Goal: Information Seeking & Learning: Learn about a topic

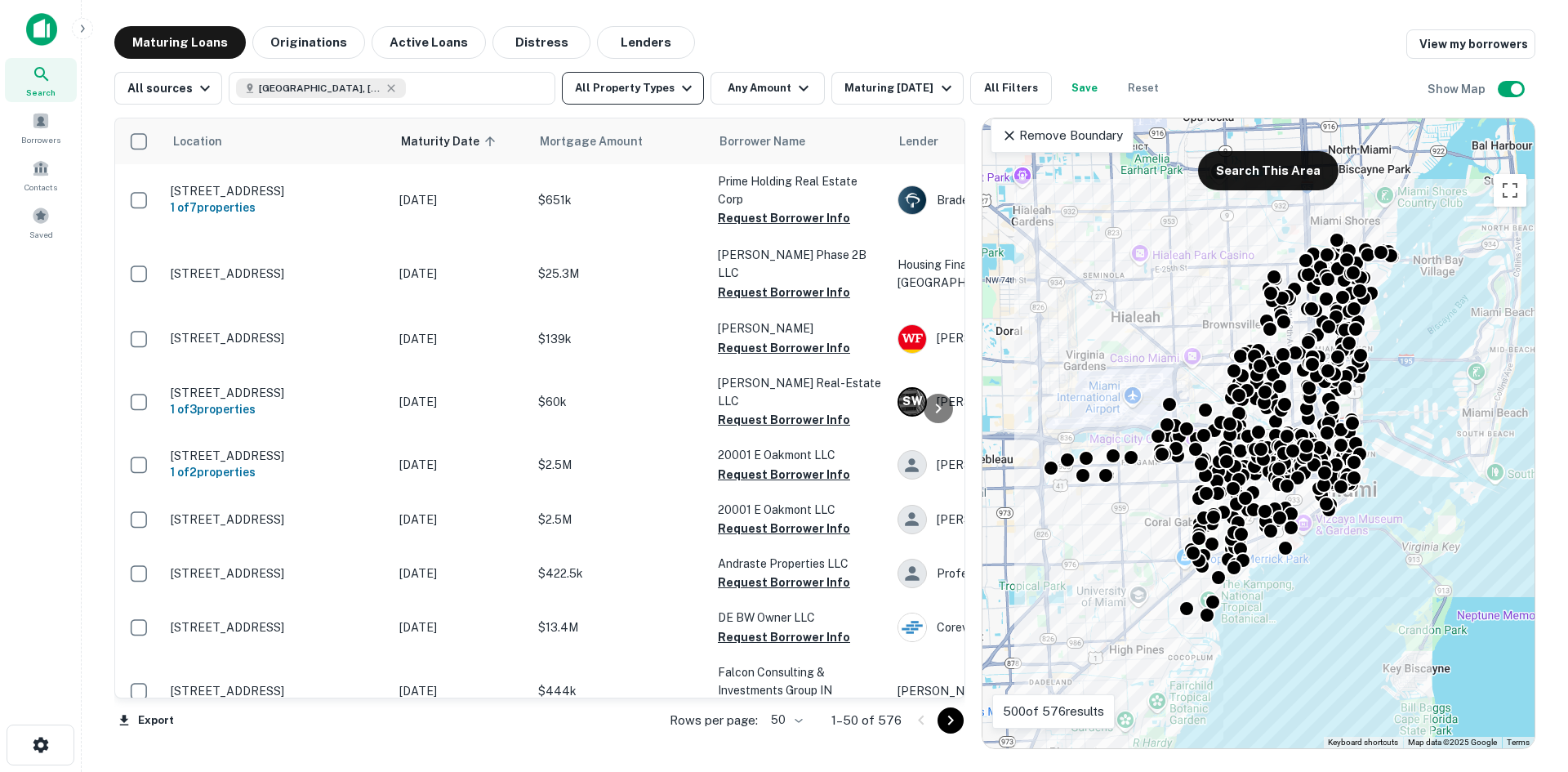
click at [622, 83] on button "All Property Types" at bounding box center [633, 88] width 142 height 33
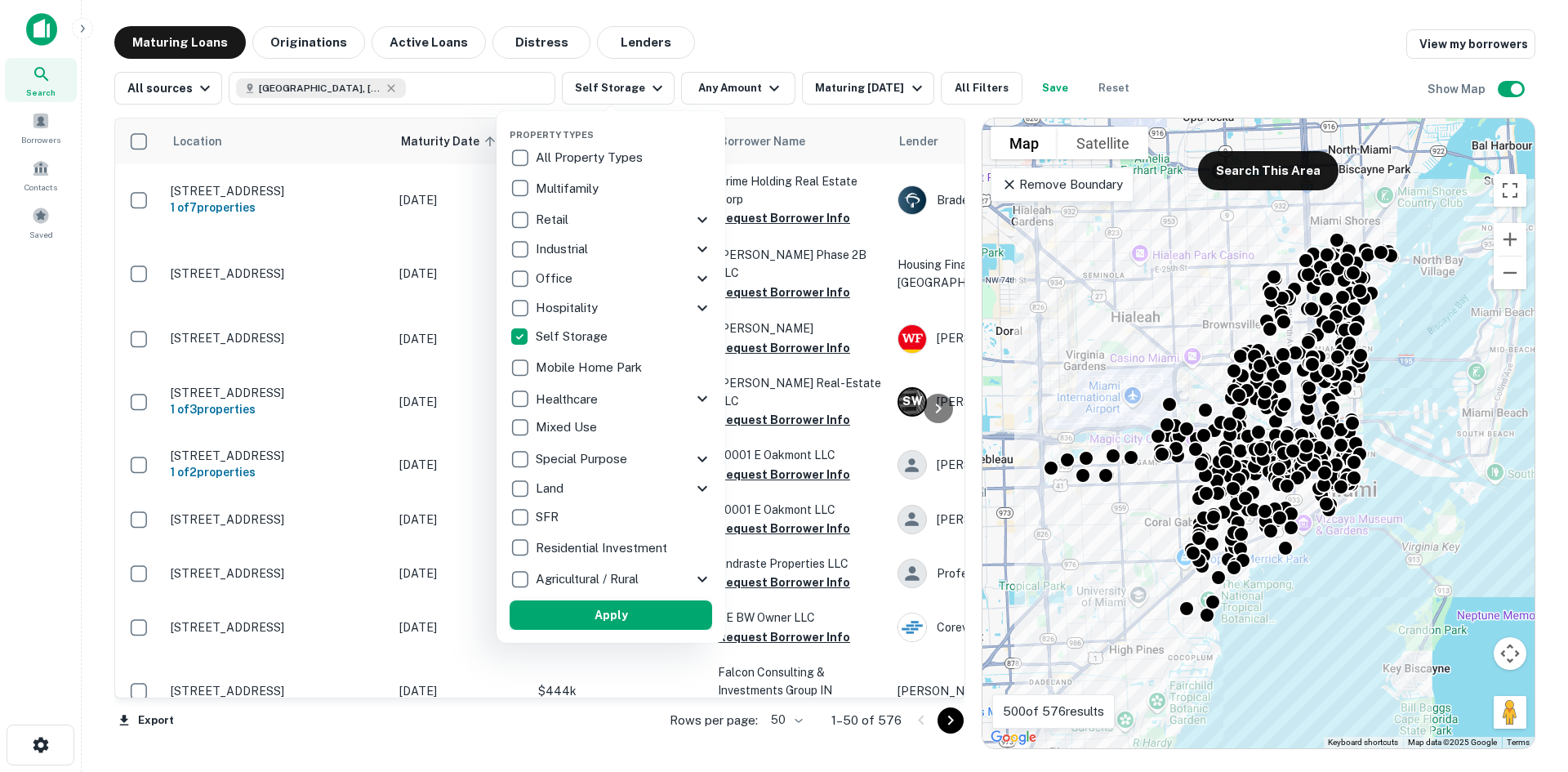
click at [587, 610] on button "Apply" at bounding box center [611, 615] width 203 height 29
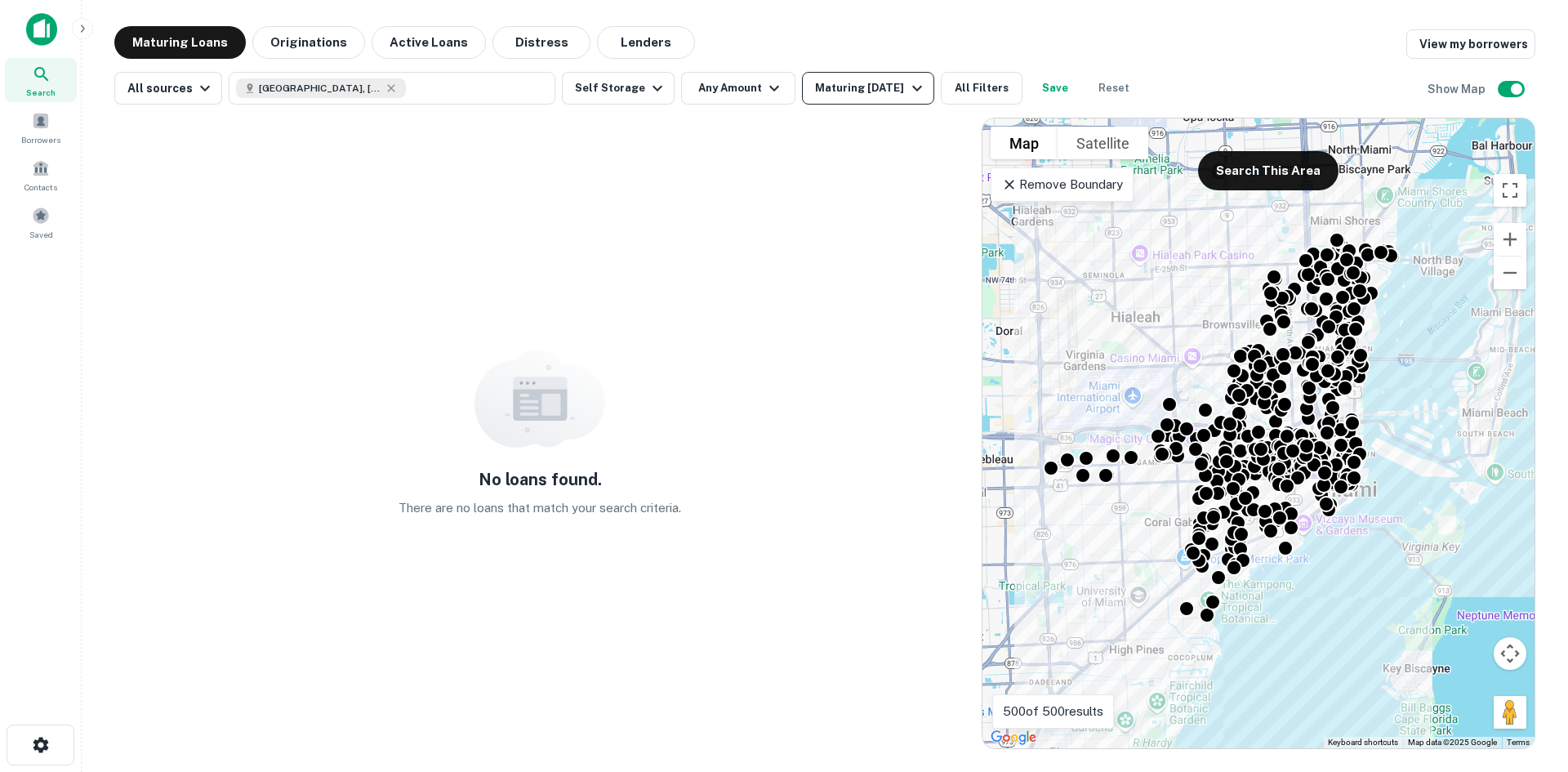
click at [850, 86] on div "Maturing [DATE]" at bounding box center [871, 88] width 111 height 19
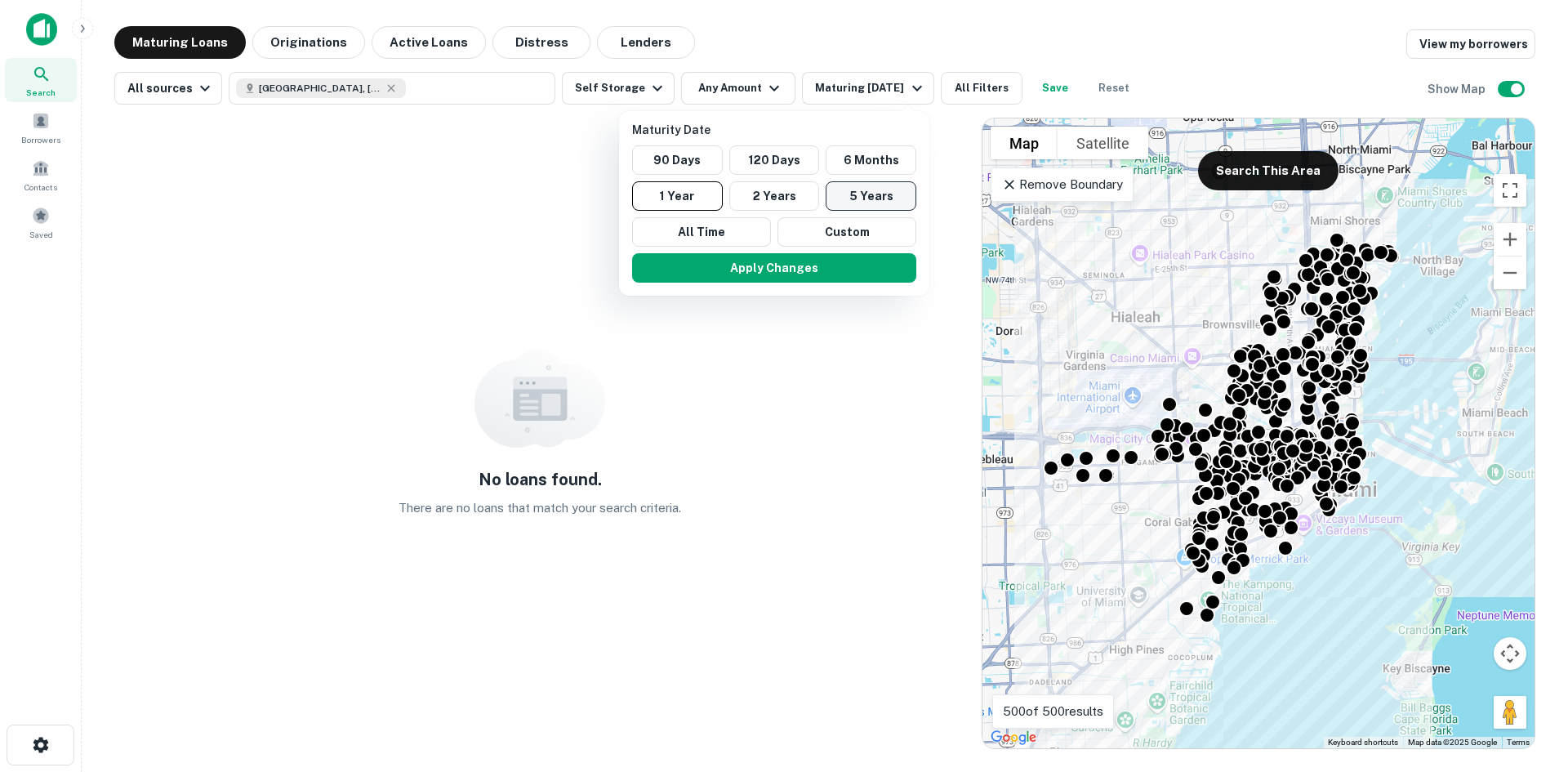
click at [857, 189] on button "5 Years" at bounding box center [871, 195] width 91 height 29
drag, startPoint x: 798, startPoint y: 274, endPoint x: 1161, endPoint y: 336, distance: 368.3
click at [798, 274] on button "Apply Changes" at bounding box center [783, 268] width 284 height 29
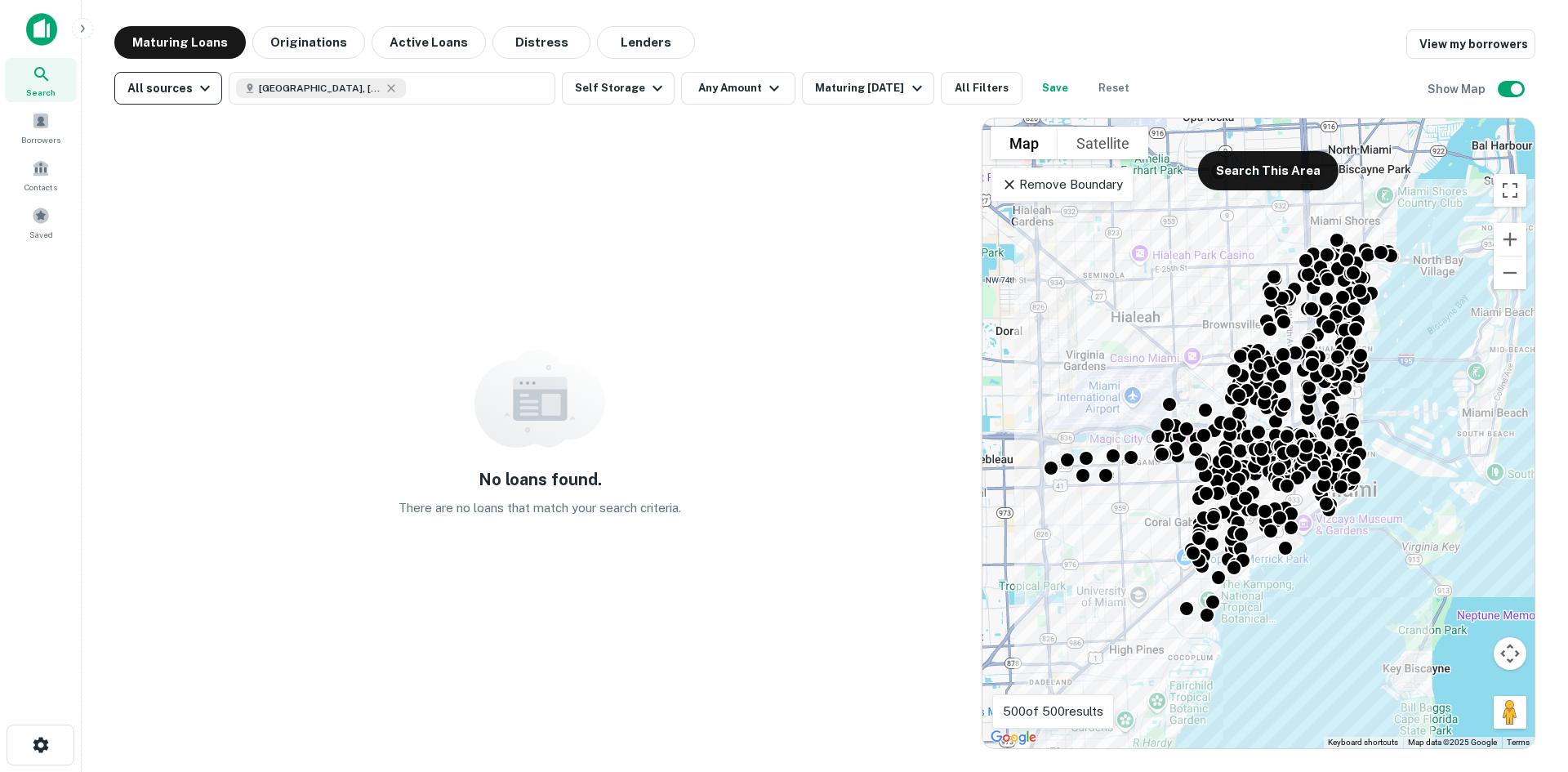
click at [194, 99] on button "All sources" at bounding box center [168, 88] width 108 height 33
click at [194, 99] on div at bounding box center [784, 386] width 1568 height 772
click at [401, 40] on button "Active Loans" at bounding box center [429, 42] width 114 height 33
click at [319, 54] on button "Originations" at bounding box center [309, 42] width 113 height 33
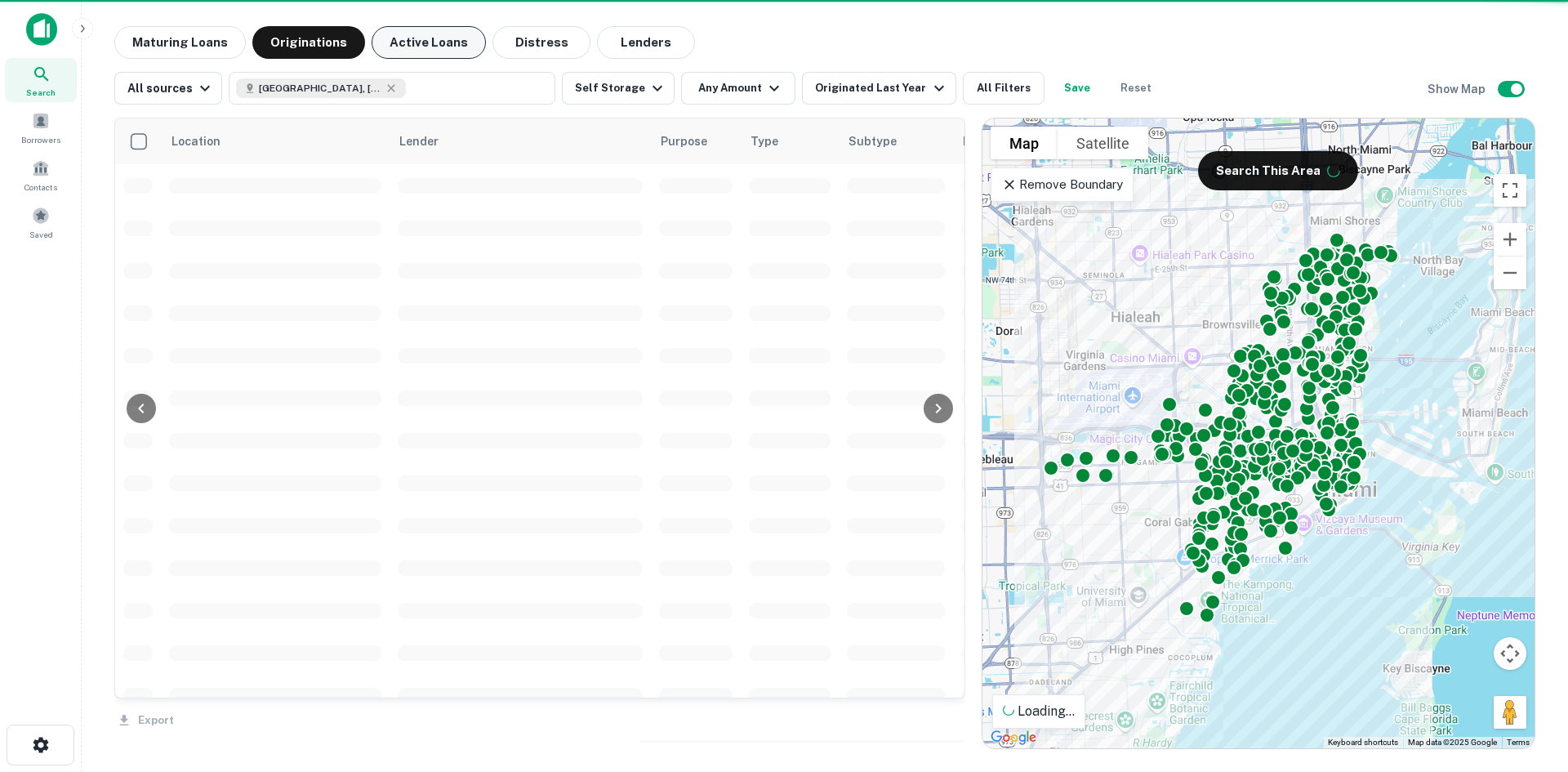
click at [429, 37] on button "Active Loans" at bounding box center [429, 42] width 114 height 33
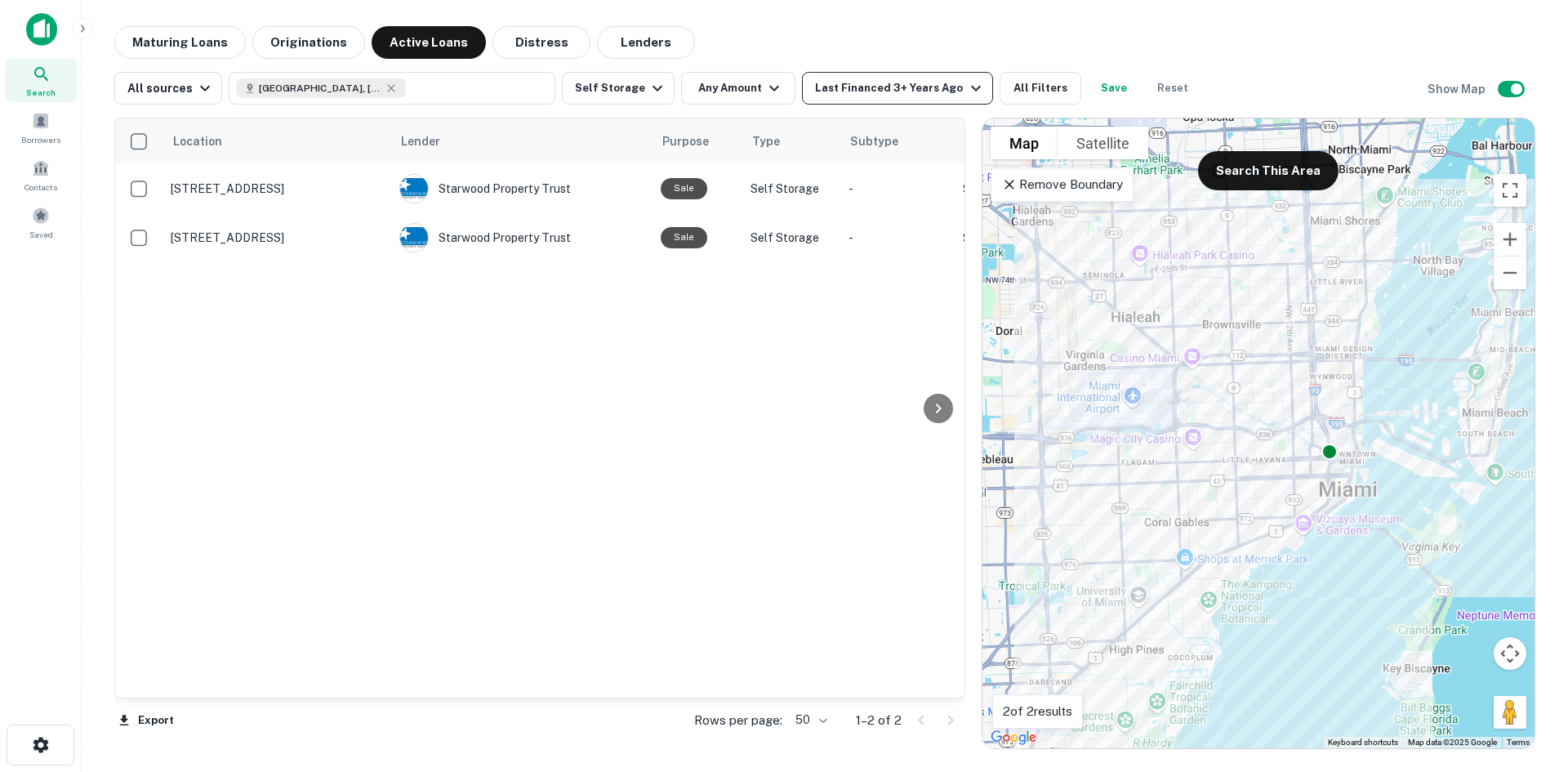
click at [858, 82] on div "Last Financed 3+ Years Ago" at bounding box center [901, 88] width 170 height 19
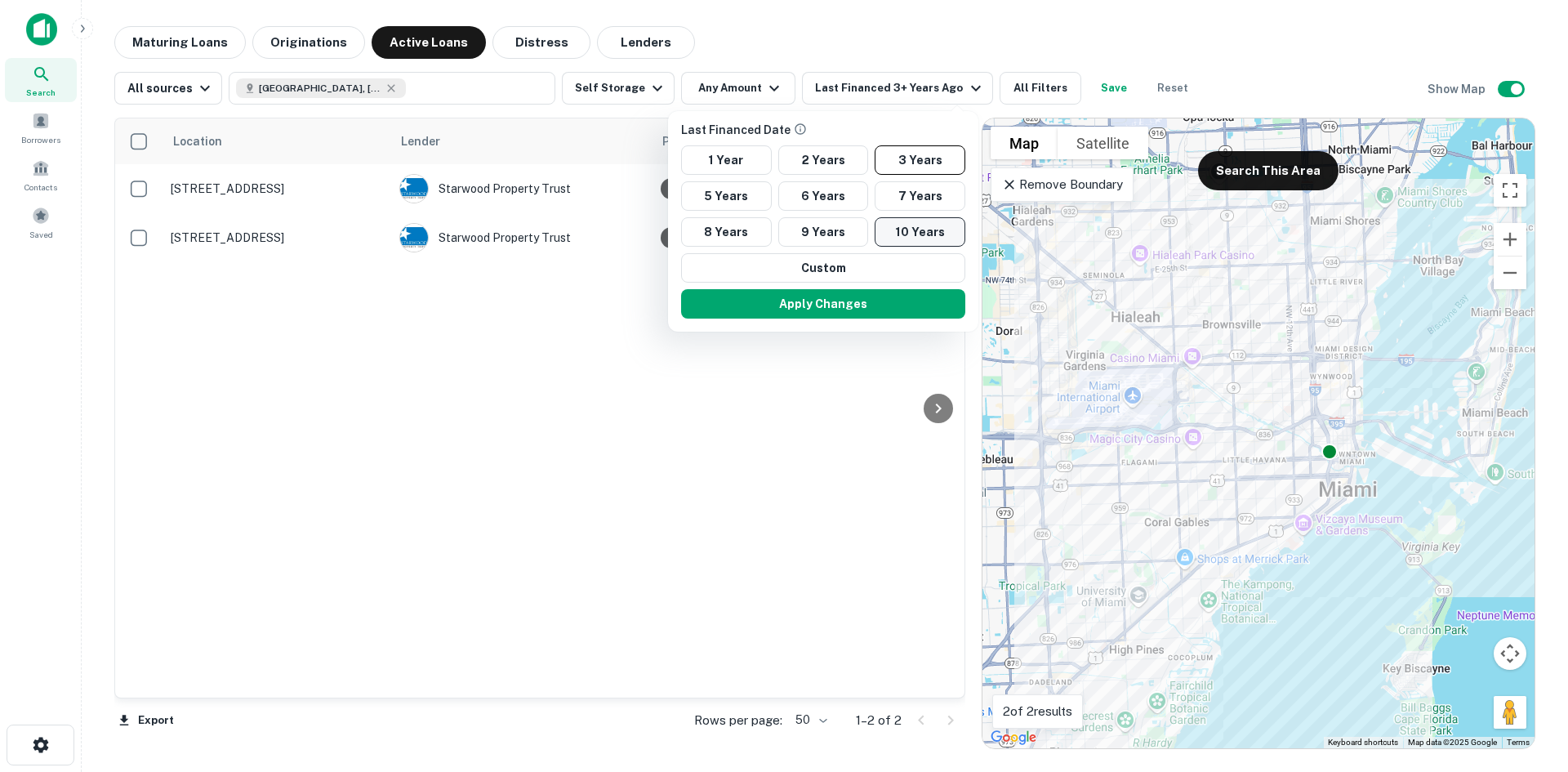
drag, startPoint x: 885, startPoint y: 218, endPoint x: 881, endPoint y: 240, distance: 22.4
click at [885, 219] on button "10 Years" at bounding box center [920, 232] width 91 height 29
click at [871, 303] on button "Apply Changes" at bounding box center [828, 304] width 284 height 29
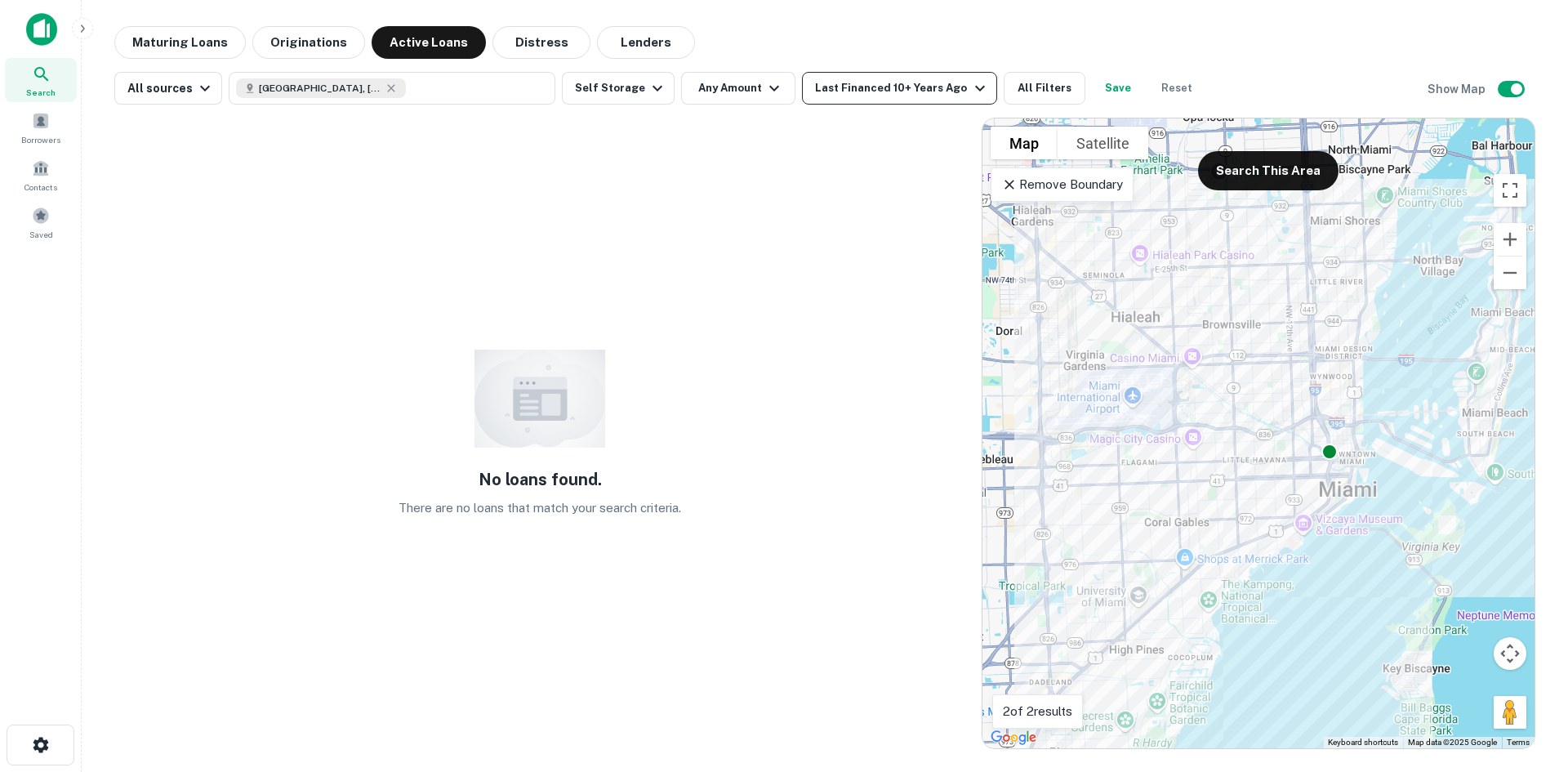
click at [899, 77] on button "Last Financed 10+ Years Ago" at bounding box center [899, 88] width 194 height 33
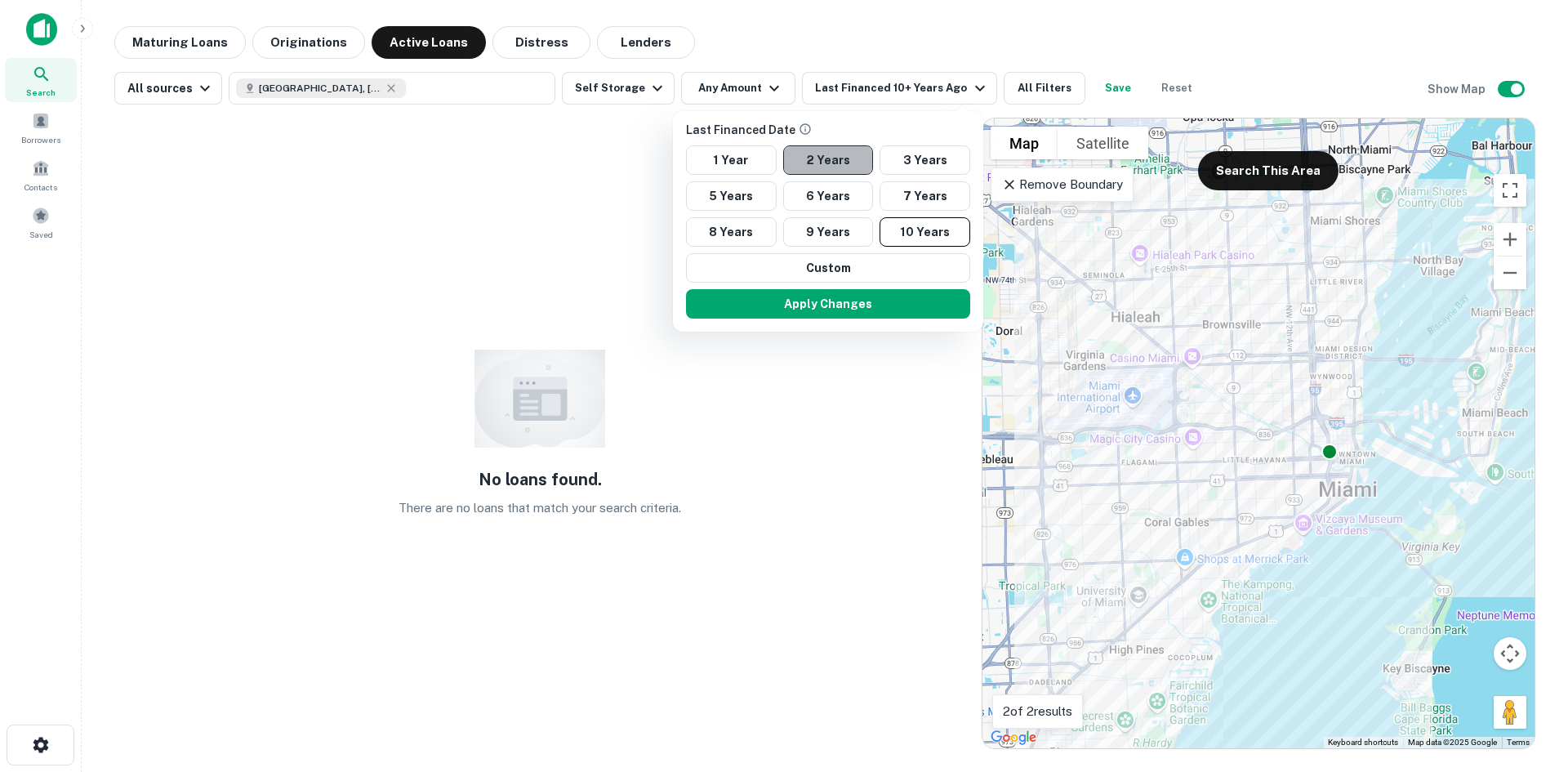
click at [853, 157] on button "2 Years" at bounding box center [829, 160] width 91 height 29
click at [842, 306] on button "Apply Changes" at bounding box center [823, 304] width 284 height 29
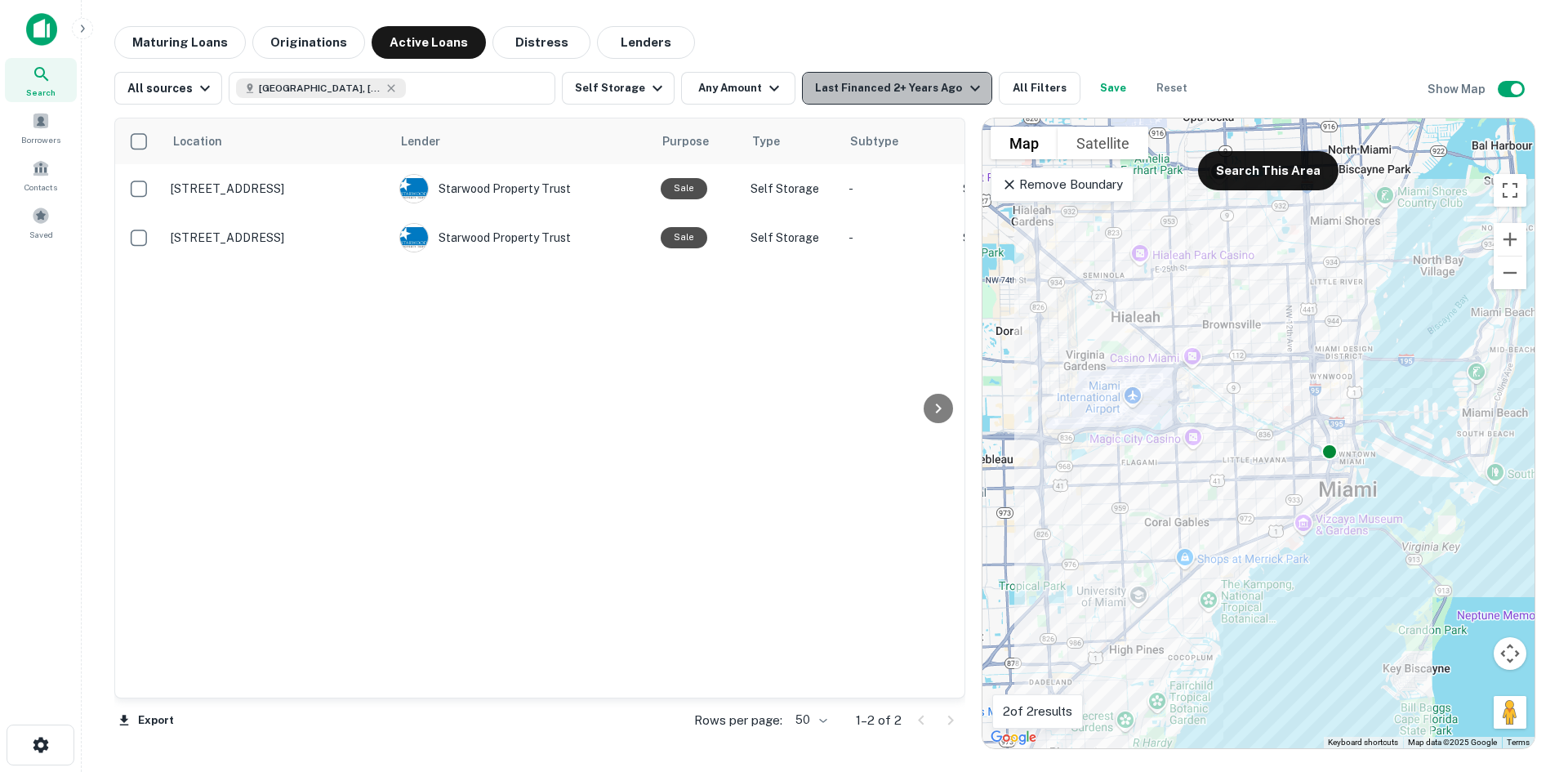
click at [938, 88] on div "Last Financed 2+ Years Ago" at bounding box center [900, 88] width 169 height 19
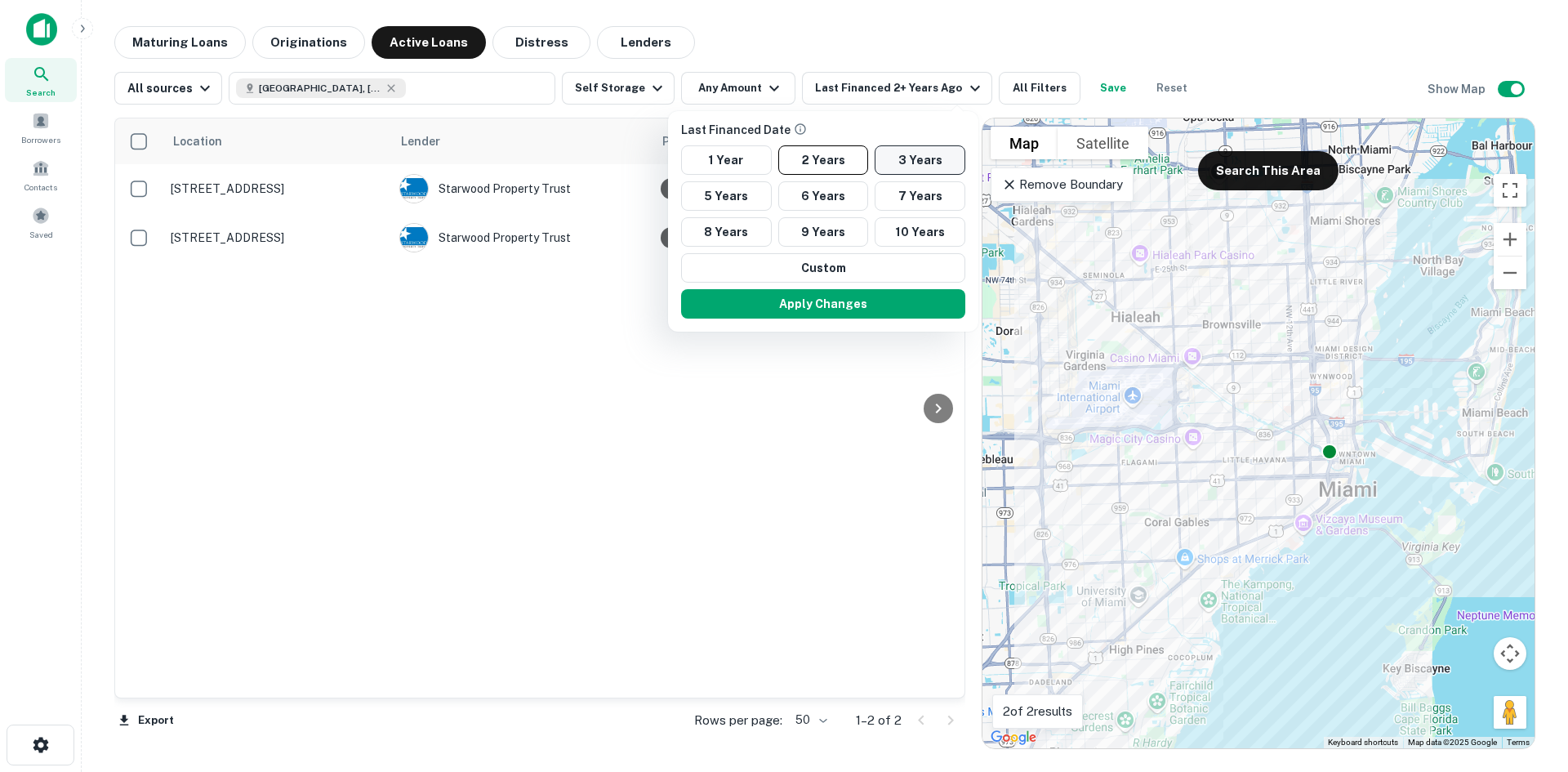
click at [948, 160] on button "3 Years" at bounding box center [920, 160] width 91 height 29
click at [742, 203] on button "5 Years" at bounding box center [726, 195] width 91 height 29
click at [762, 295] on button "Apply Changes" at bounding box center [823, 304] width 284 height 29
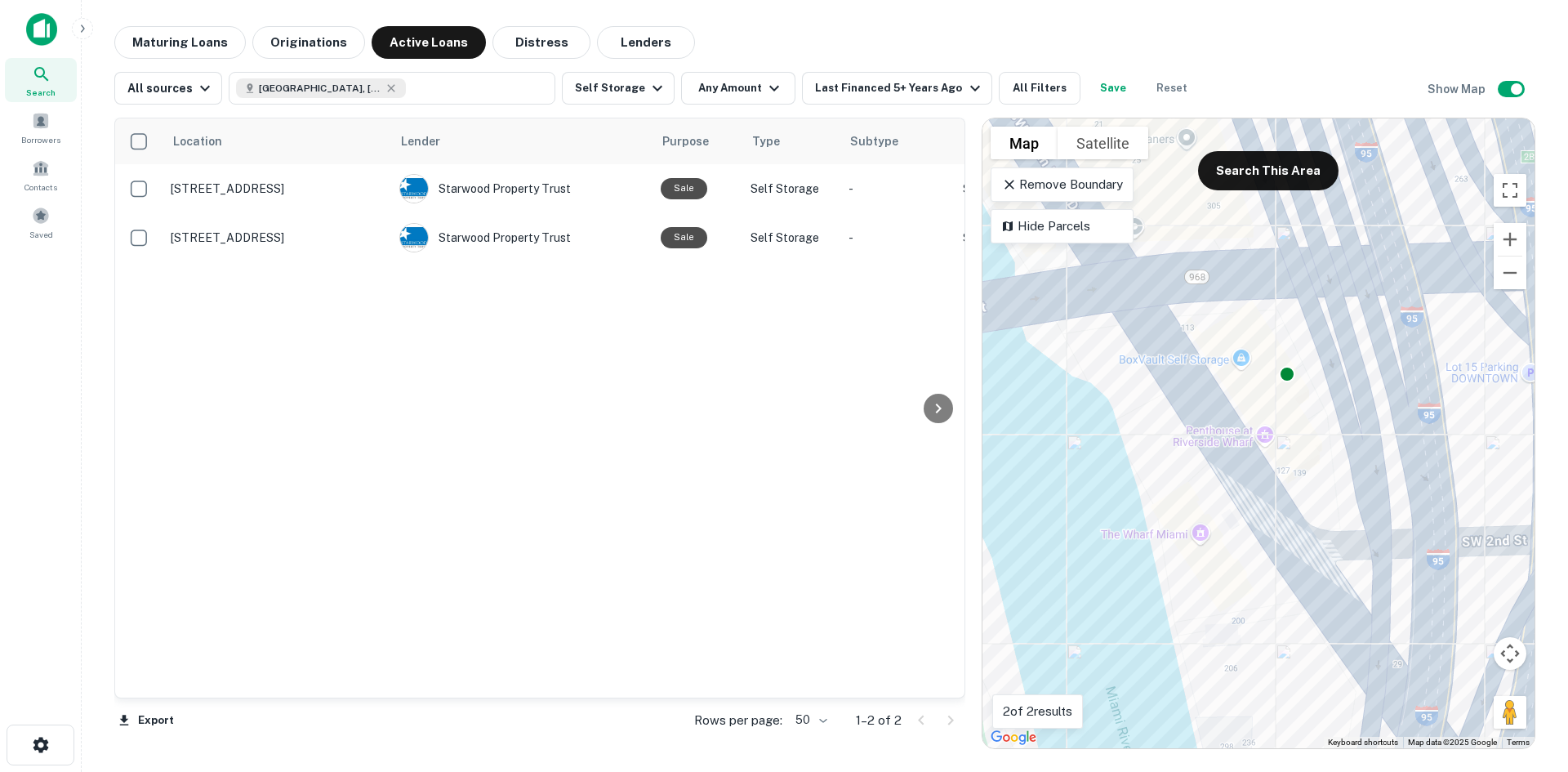
click at [1242, 355] on div "To activate drag with keyboard, press Alt + Enter. Once in keyboard drag state,…" at bounding box center [1259, 434] width 552 height 630
click at [774, 30] on div "Maturing Loans Originations Active Loans Distress Lenders" at bounding box center [825, 42] width 1422 height 33
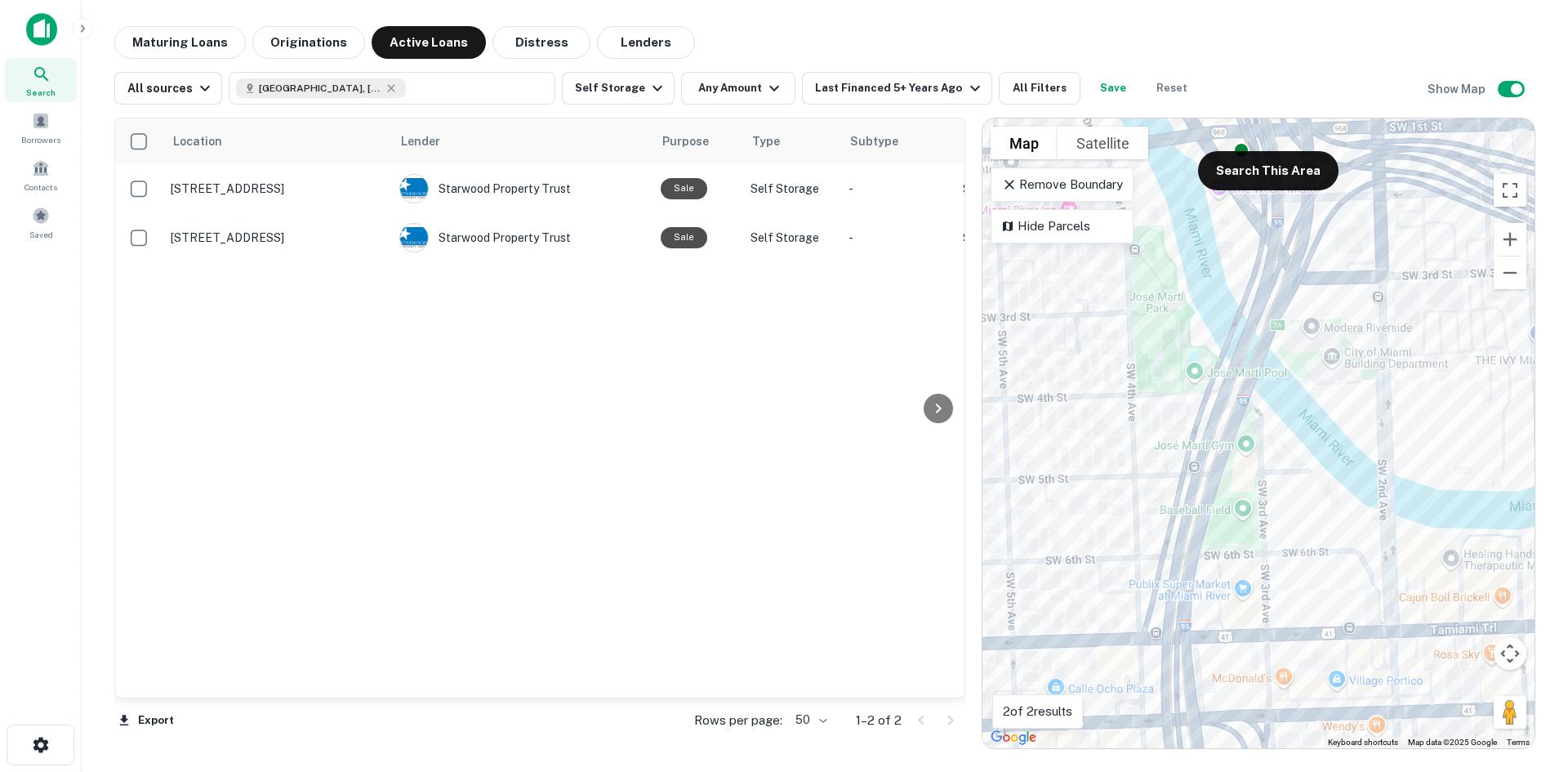
drag, startPoint x: 1268, startPoint y: 630, endPoint x: 1255, endPoint y: 300, distance: 330.3
click at [1255, 300] on div "To activate drag with keyboard, press Alt + Enter. Once in keyboard drag state,…" at bounding box center [1259, 434] width 552 height 630
